Goal: Transaction & Acquisition: Download file/media

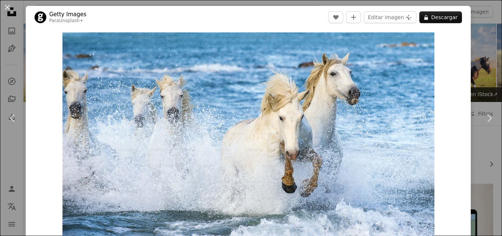
scroll to position [2677, 0]
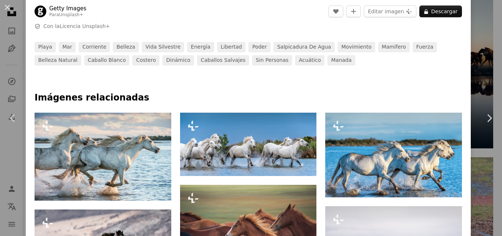
scroll to position [294, 0]
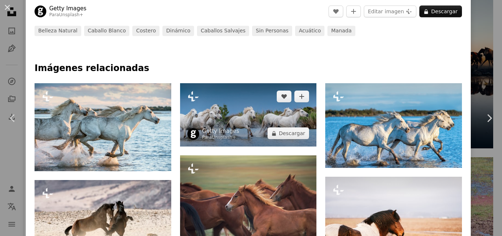
click at [255, 129] on img at bounding box center [248, 114] width 137 height 63
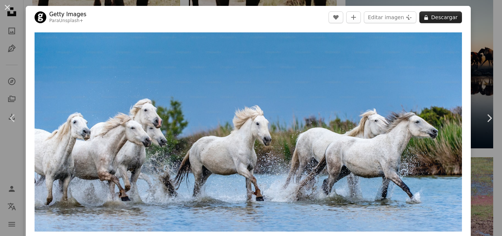
click at [438, 20] on button "A lock Descargar" at bounding box center [440, 17] width 43 height 12
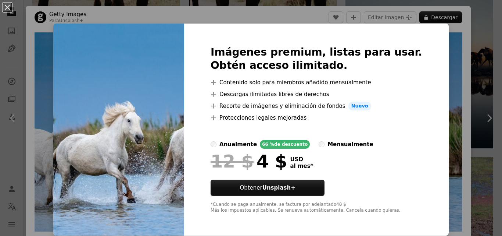
click at [451, 61] on div "An X shape Imágenes premium, listas para usar. Obtén acceso ilimitado. A plus s…" at bounding box center [251, 118] width 502 height 236
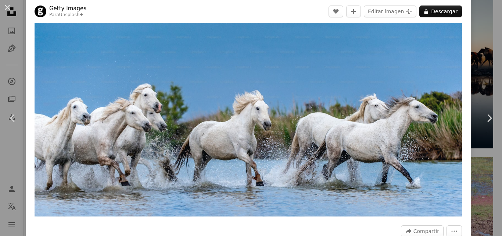
scroll to position [29, 0]
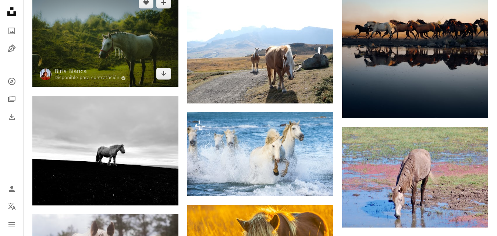
click at [87, 52] on img at bounding box center [105, 37] width 146 height 97
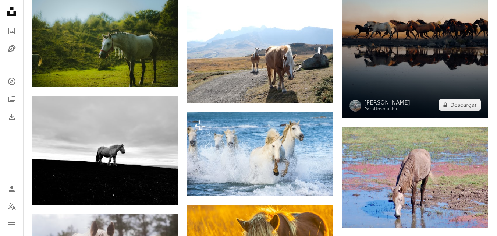
click at [383, 62] on img at bounding box center [415, 8] width 146 height 219
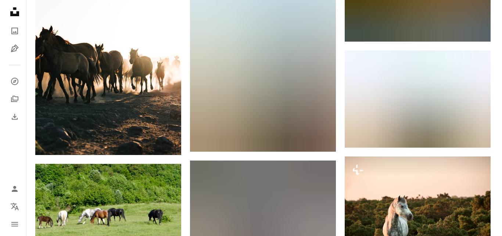
scroll to position [7404, 0]
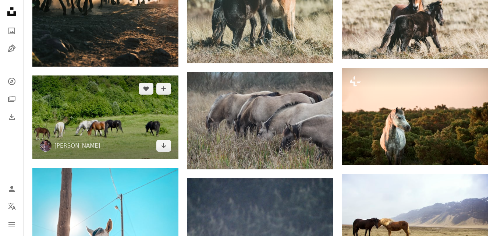
click at [128, 125] on img at bounding box center [105, 116] width 146 height 83
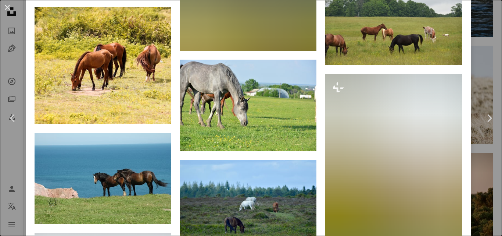
scroll to position [3677, 0]
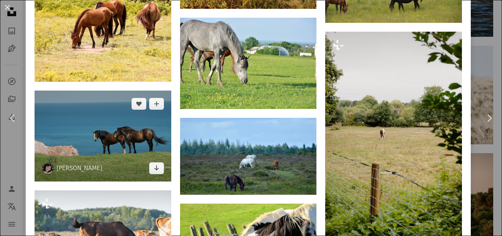
click at [150, 102] on img at bounding box center [103, 135] width 137 height 91
